Goal: Transaction & Acquisition: Book appointment/travel/reservation

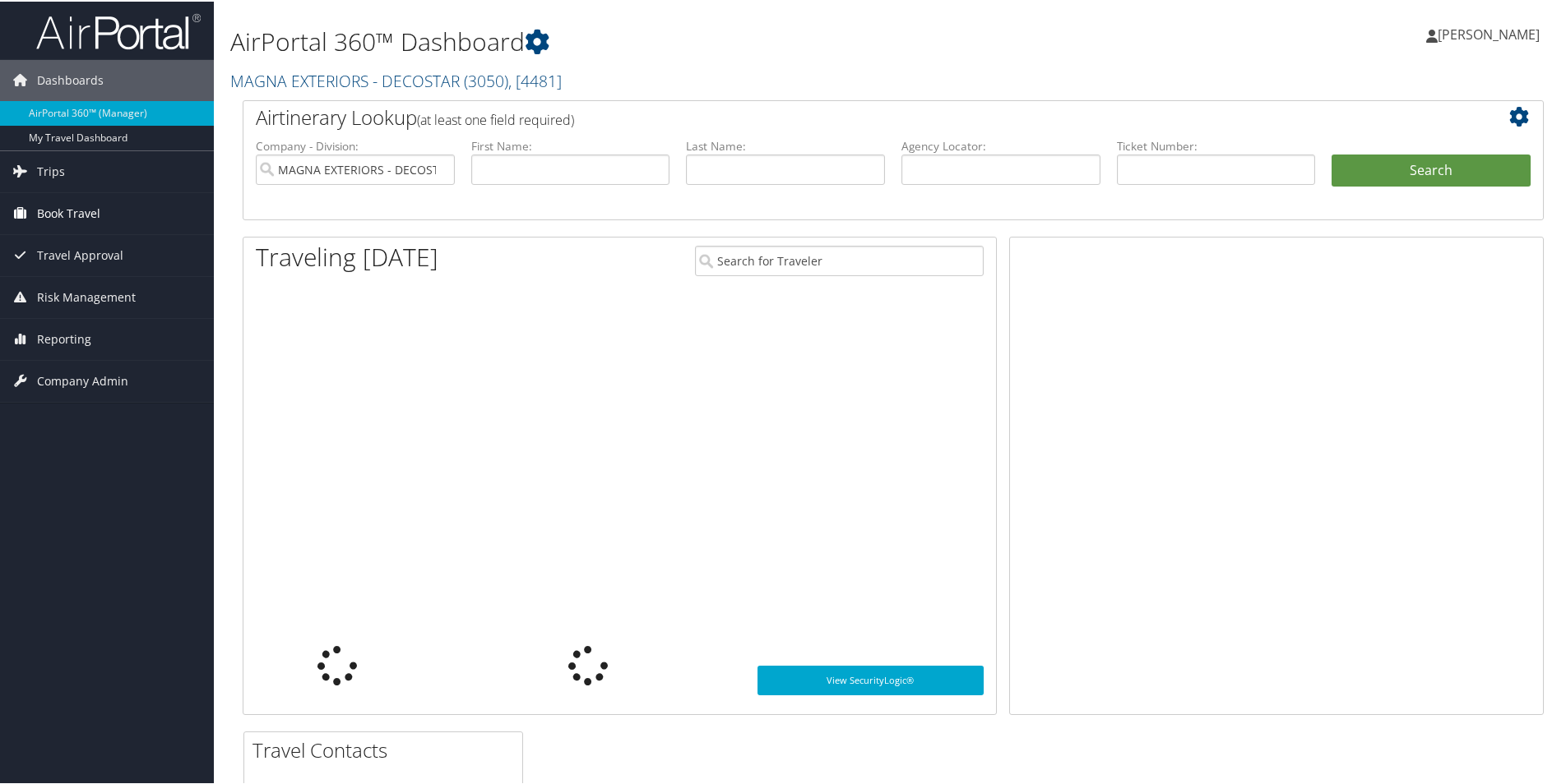
click at [62, 211] on span "Book Travel" at bounding box center [68, 212] width 63 height 41
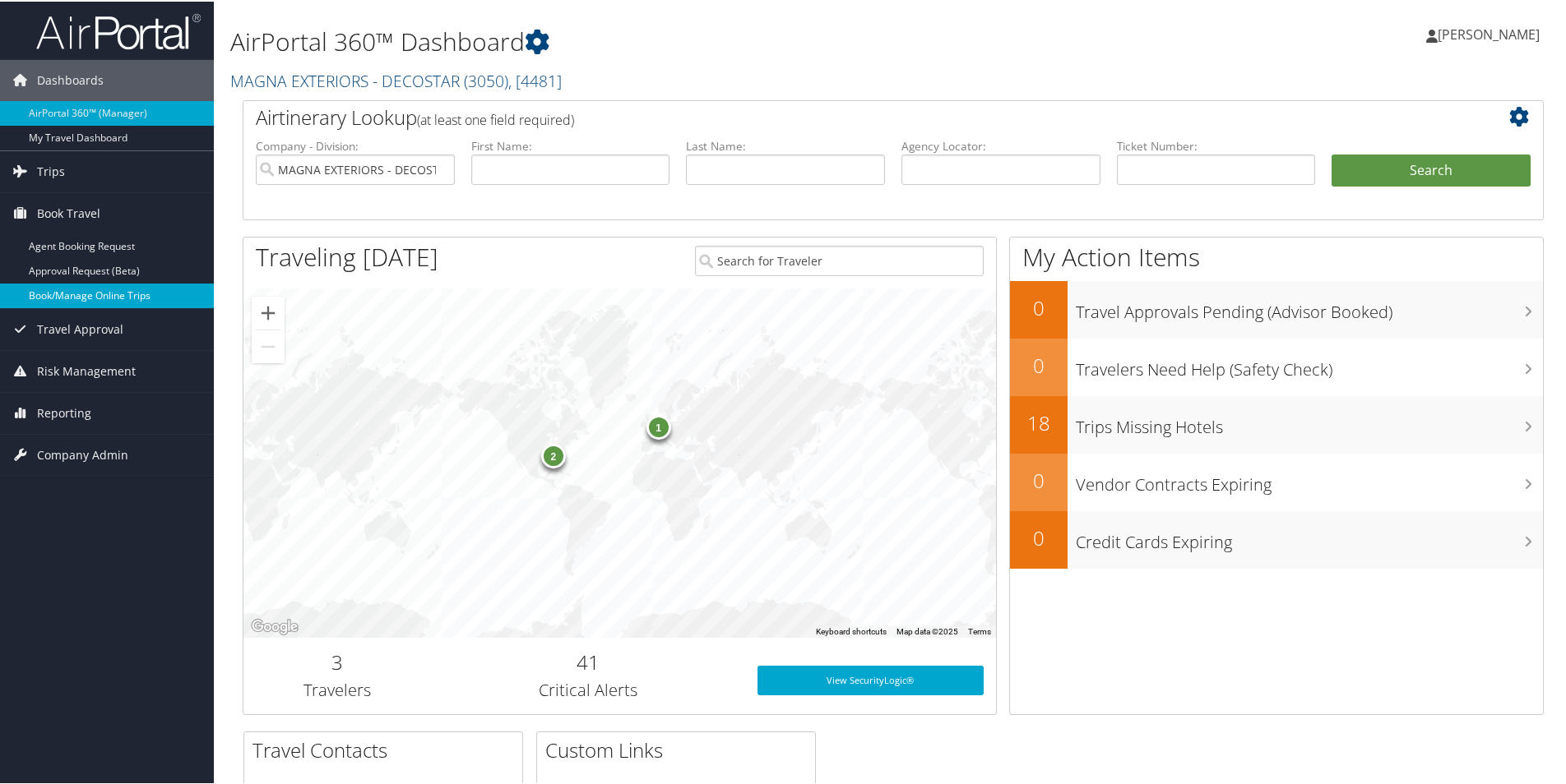
click at [106, 291] on link "Book/Manage Online Trips" at bounding box center [107, 294] width 214 height 24
